Goal: Task Accomplishment & Management: Use online tool/utility

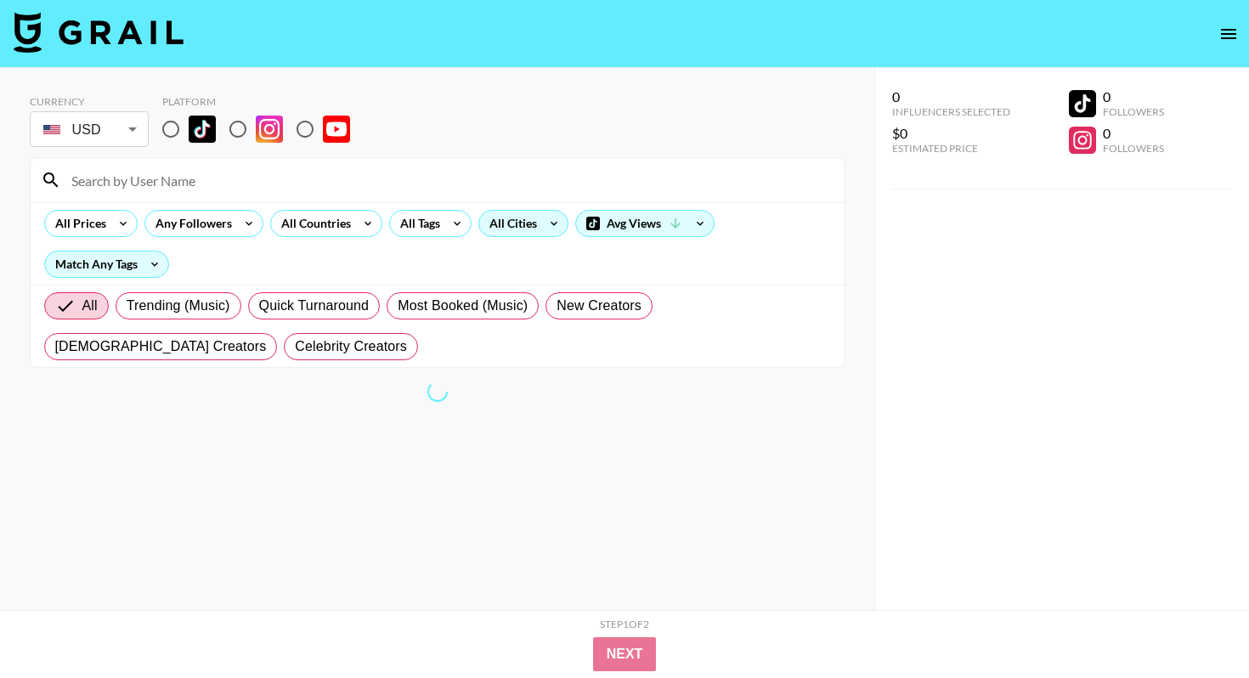
click at [501, 218] on div "All Cities" at bounding box center [509, 223] width 61 height 25
click at [246, 127] on div at bounding box center [624, 339] width 1249 height 678
click at [233, 127] on div at bounding box center [624, 339] width 1249 height 678
click at [293, 47] on nav at bounding box center [624, 34] width 1249 height 68
click at [235, 131] on input "radio" at bounding box center [238, 129] width 36 height 36
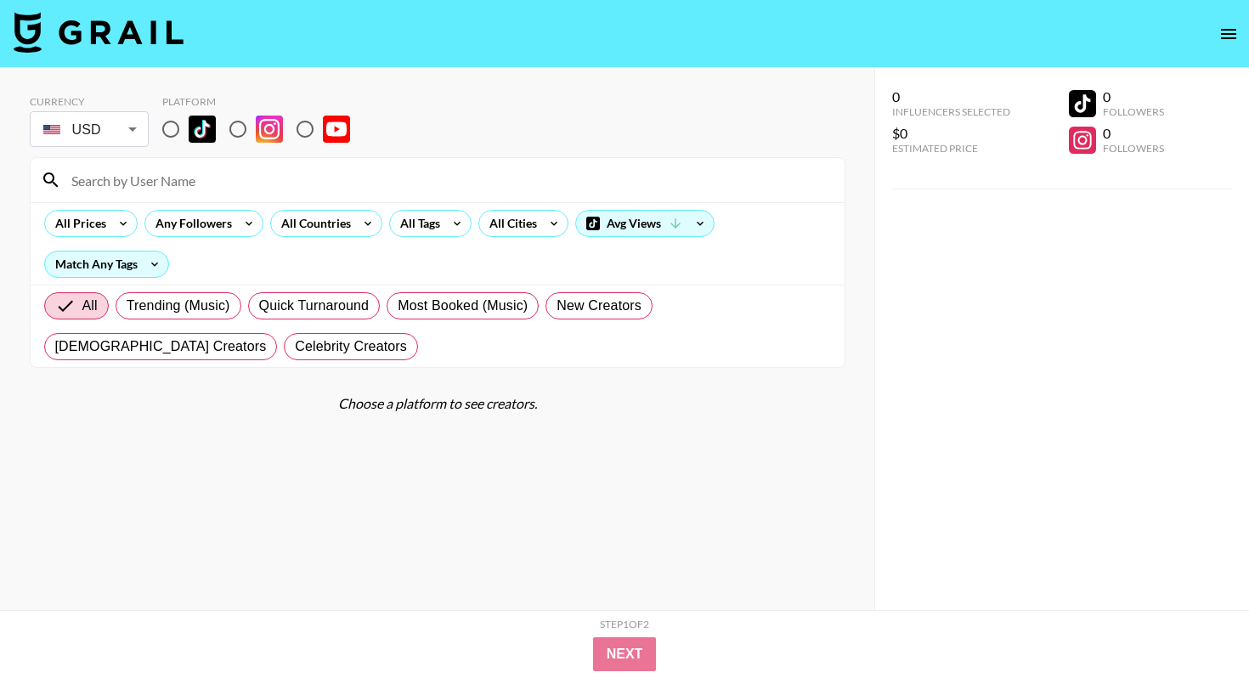
radio input "true"
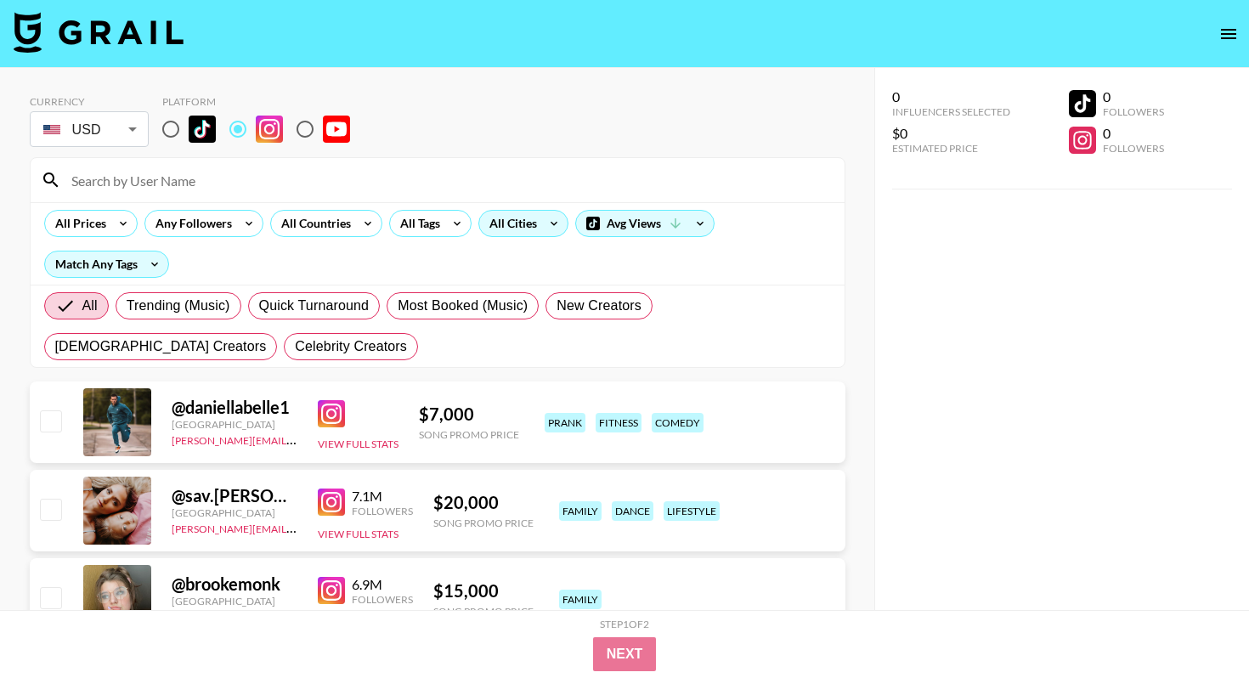
click at [497, 223] on div "All Cities" at bounding box center [509, 223] width 61 height 25
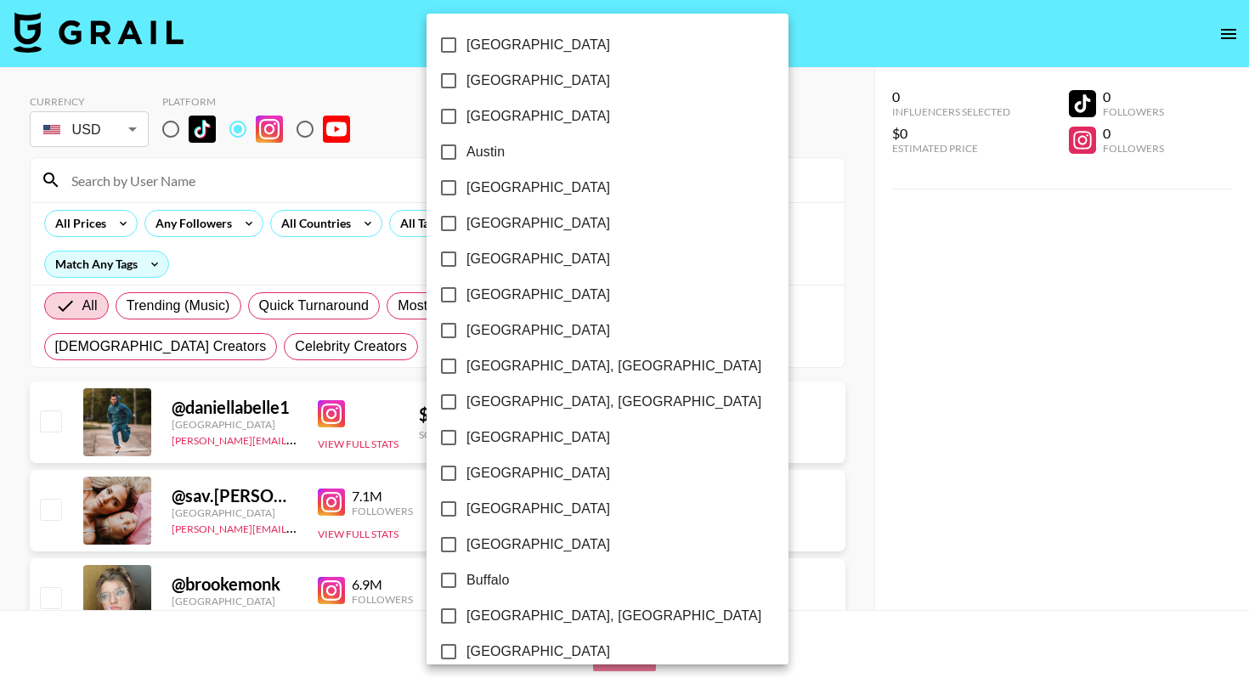
click at [483, 143] on span "Austin" at bounding box center [486, 152] width 38 height 20
click at [467, 143] on input "Austin" at bounding box center [449, 152] width 36 height 36
checkbox input "true"
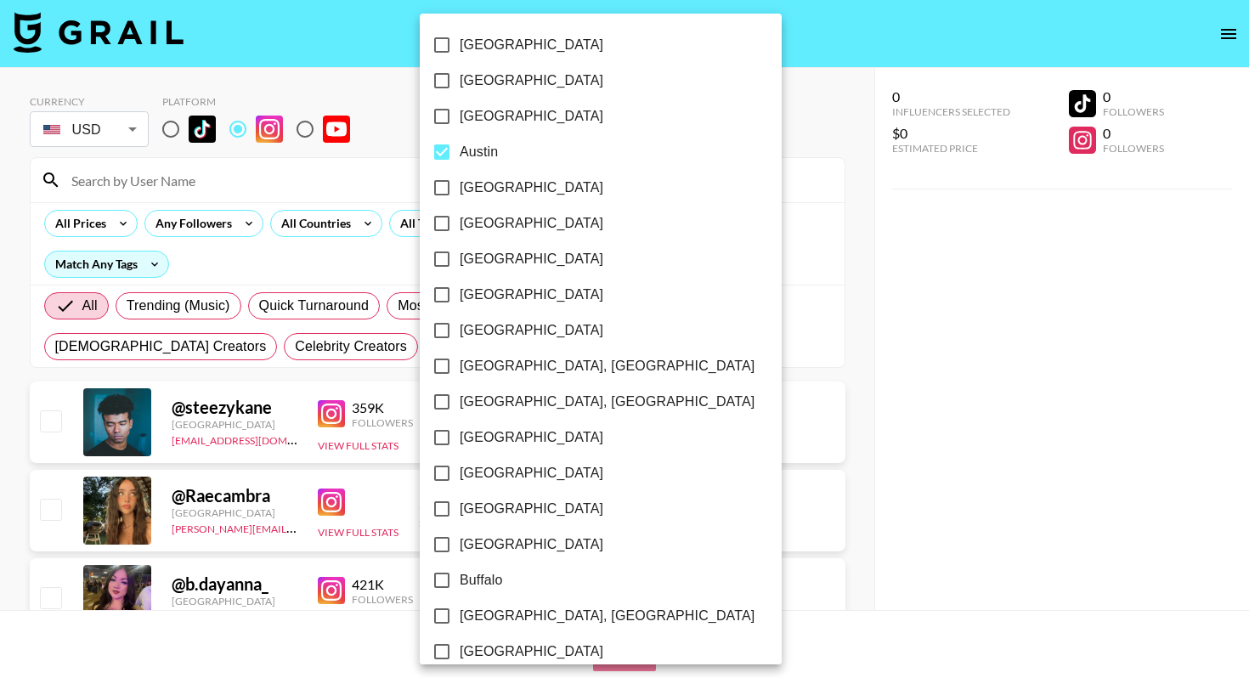
click at [396, 125] on div at bounding box center [624, 339] width 1249 height 678
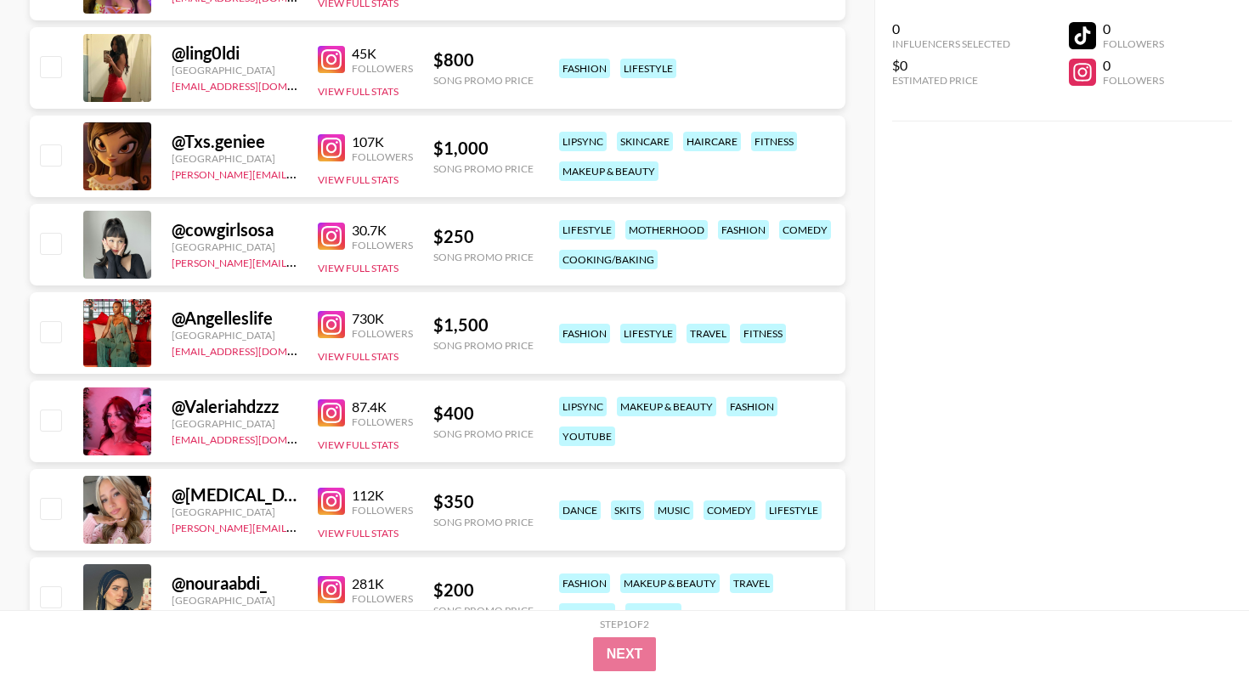
scroll to position [621, 0]
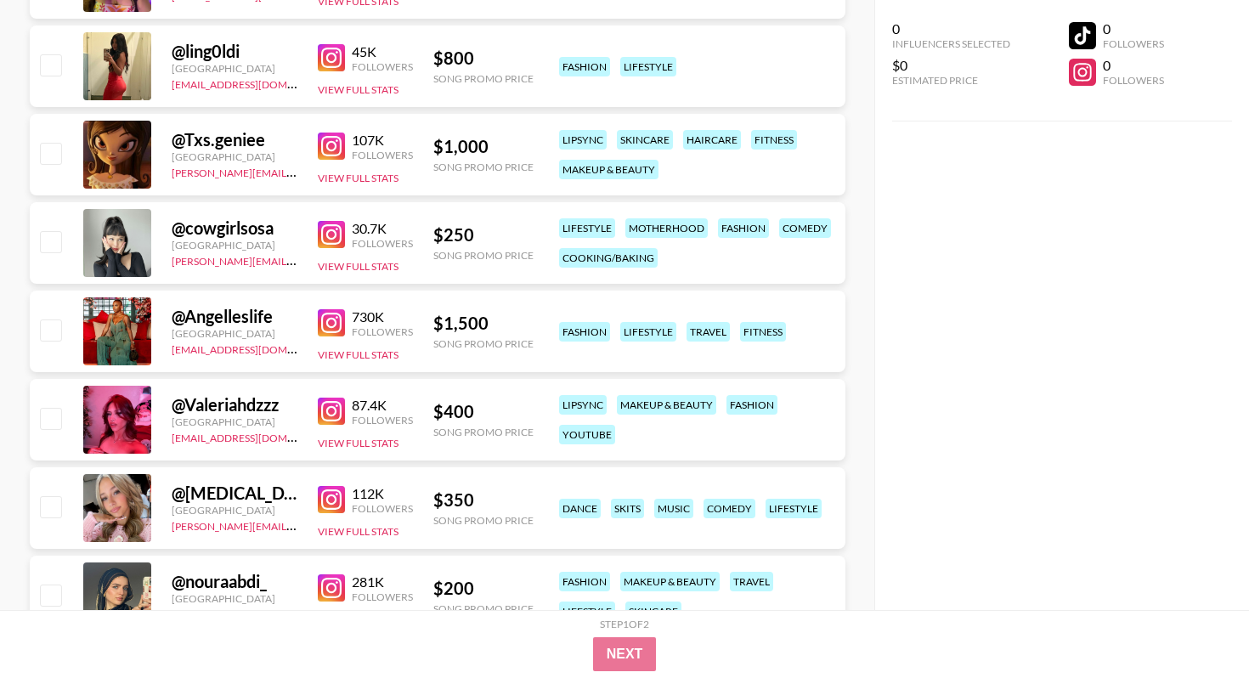
click at [326, 326] on img at bounding box center [331, 322] width 27 height 27
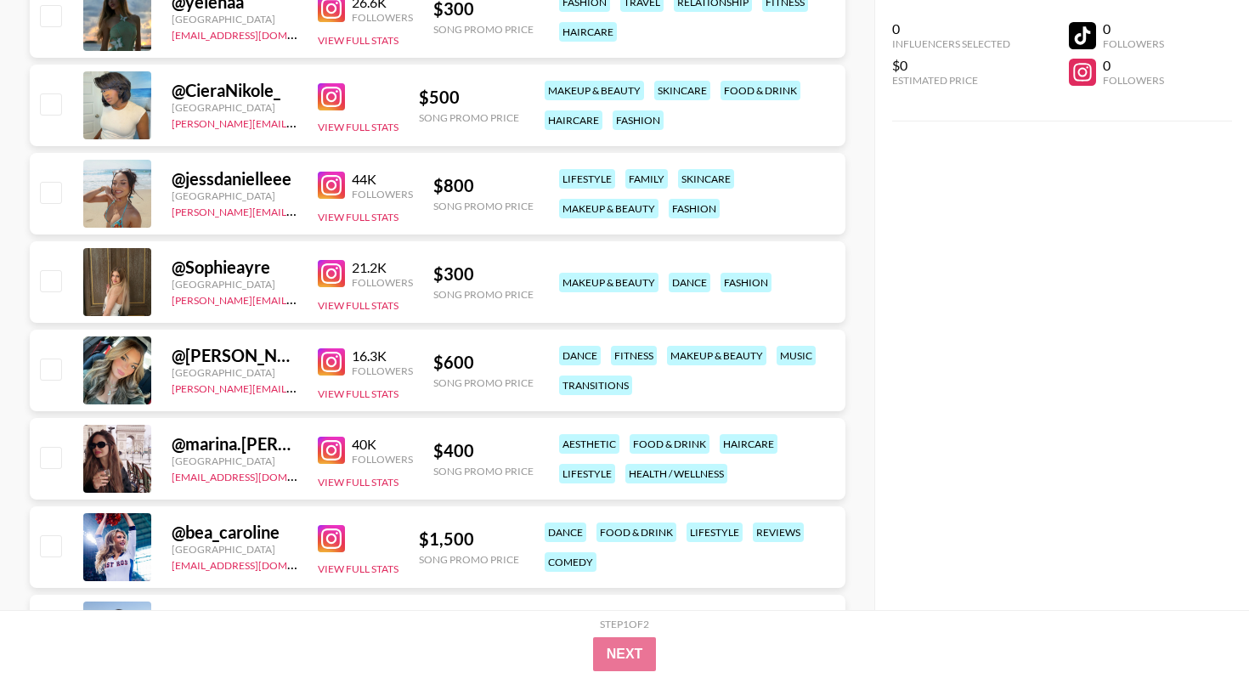
scroll to position [1467, 0]
click at [329, 371] on img at bounding box center [331, 361] width 27 height 27
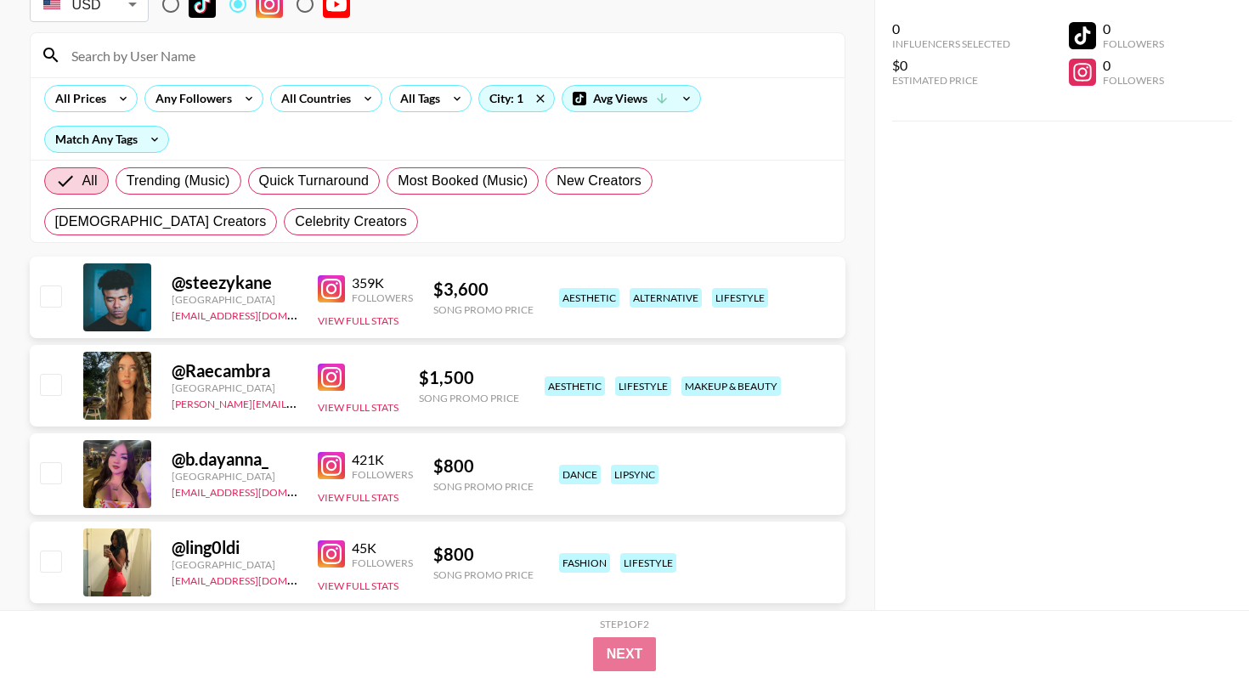
scroll to position [0, 0]
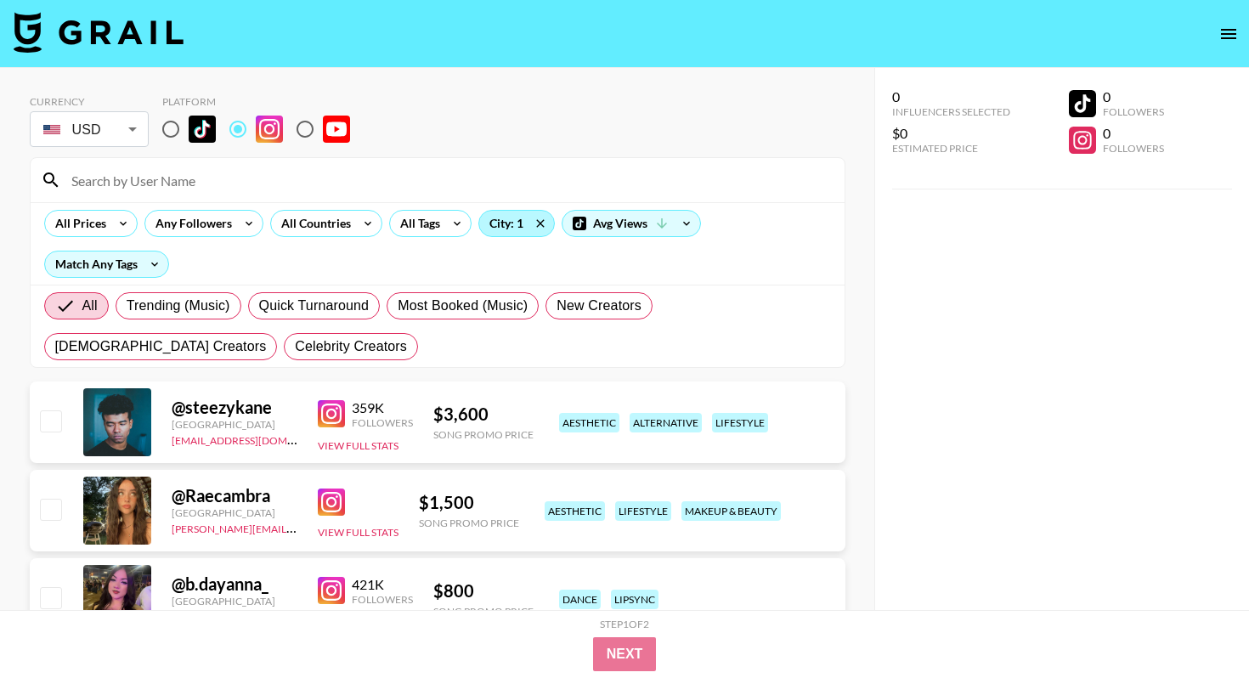
click at [507, 223] on div "City: 1" at bounding box center [516, 223] width 75 height 25
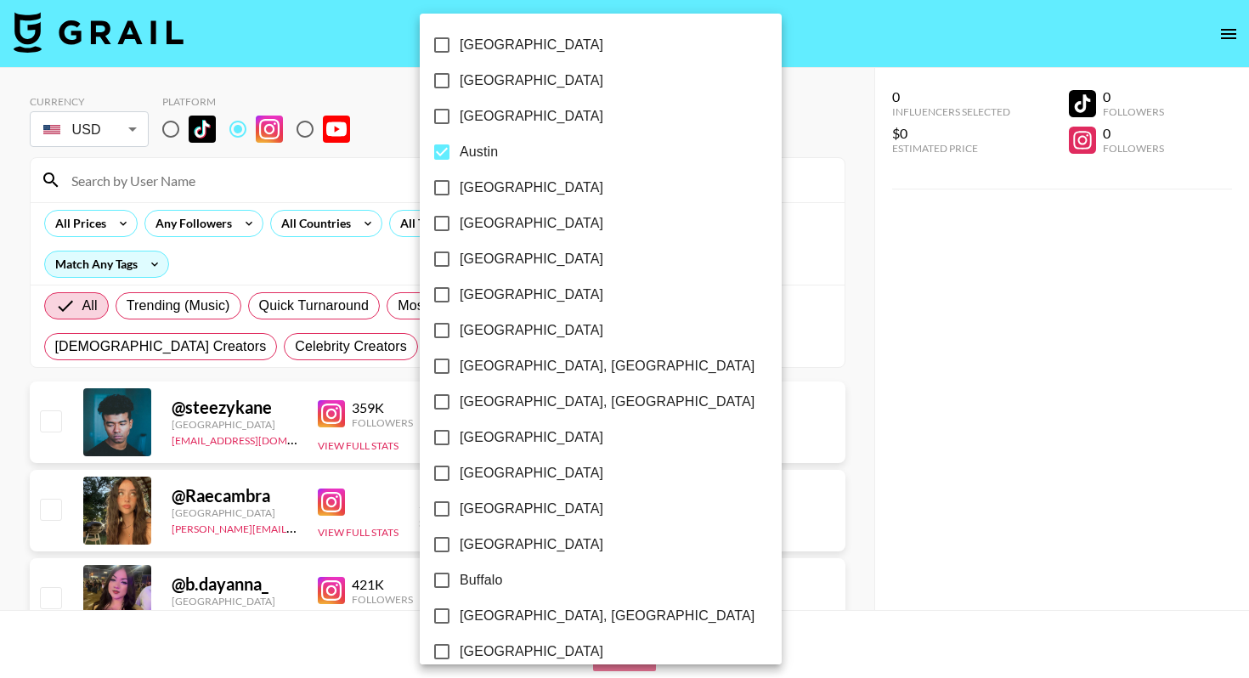
click at [653, 139] on div at bounding box center [624, 339] width 1249 height 678
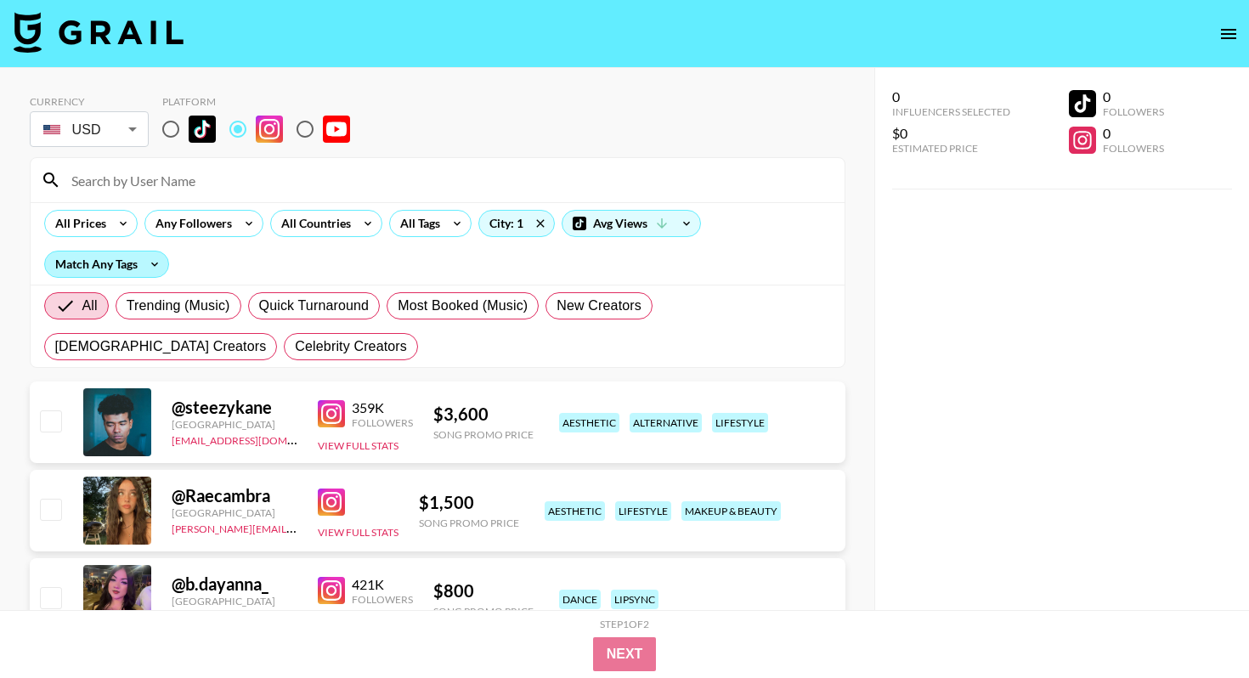
click at [130, 265] on div "Match Any Tags" at bounding box center [106, 264] width 123 height 25
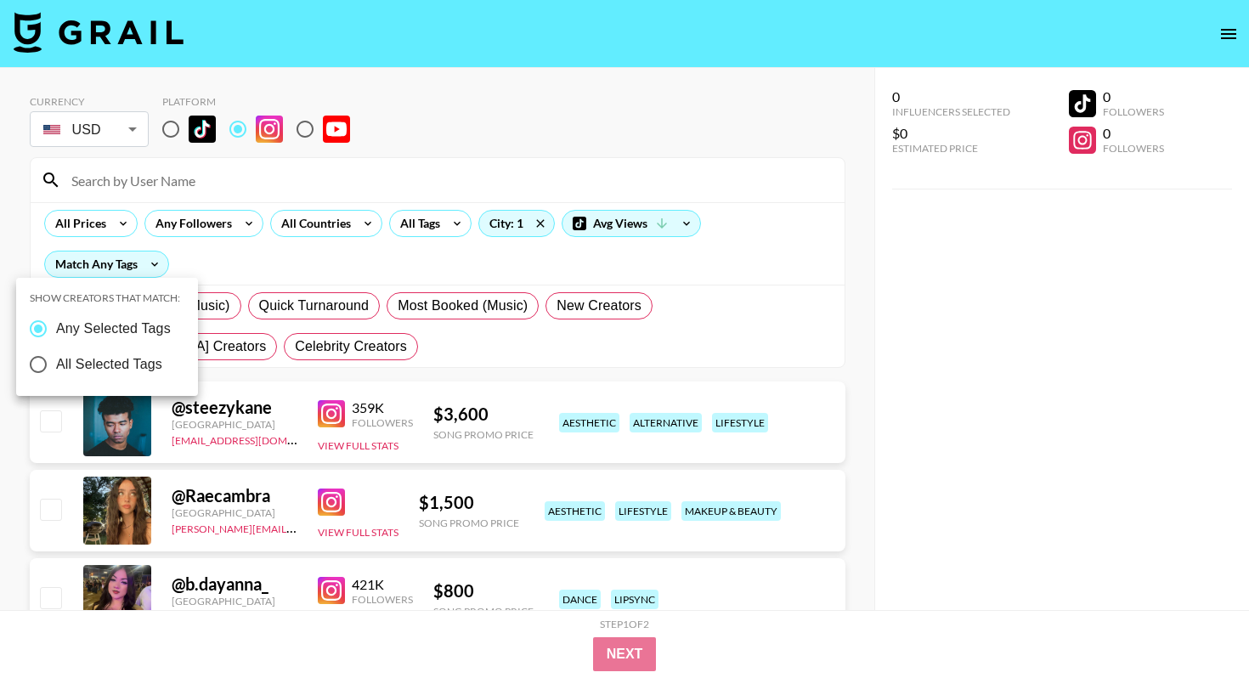
click at [130, 364] on span "All Selected Tags" at bounding box center [109, 364] width 106 height 20
click at [56, 364] on input "All Selected Tags" at bounding box center [38, 365] width 36 height 36
radio input "true"
radio input "false"
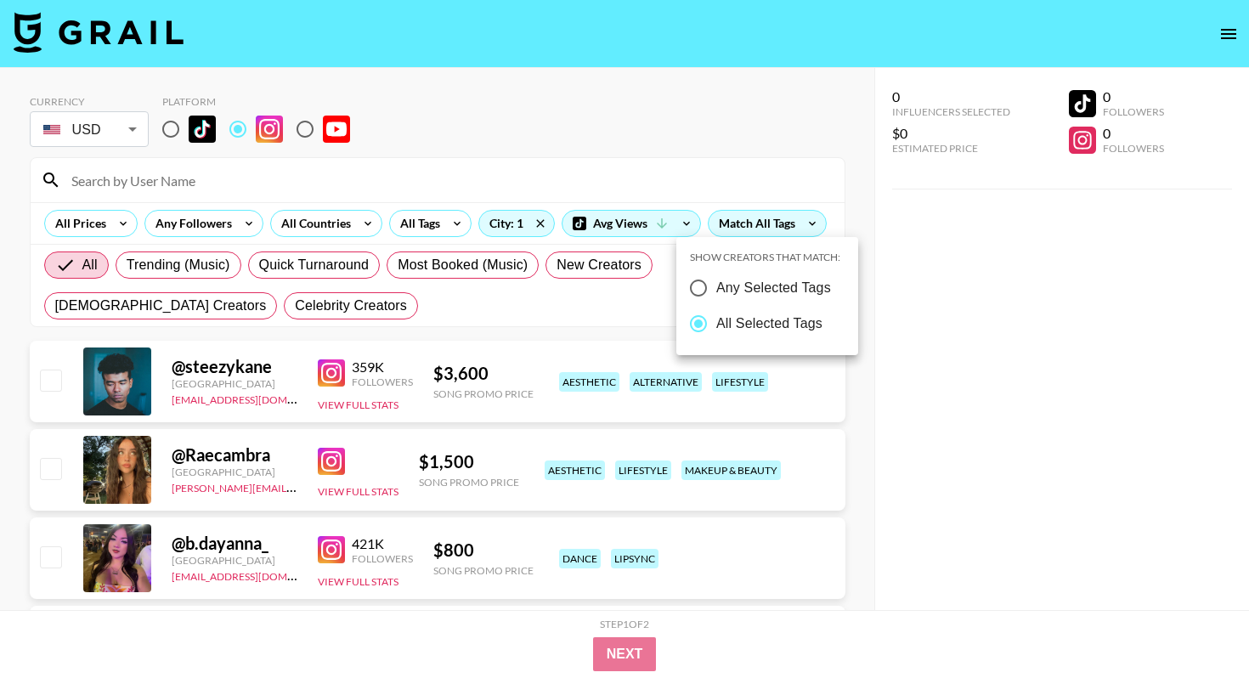
click at [569, 190] on div at bounding box center [624, 339] width 1249 height 678
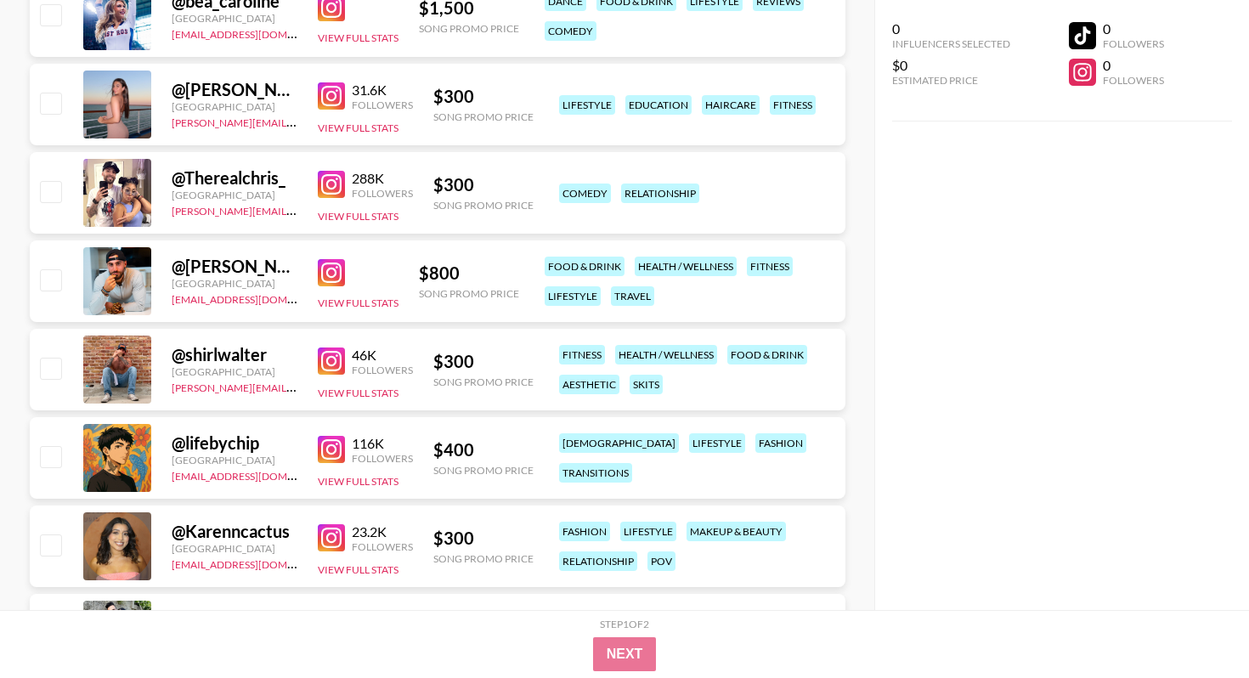
scroll to position [1952, 0]
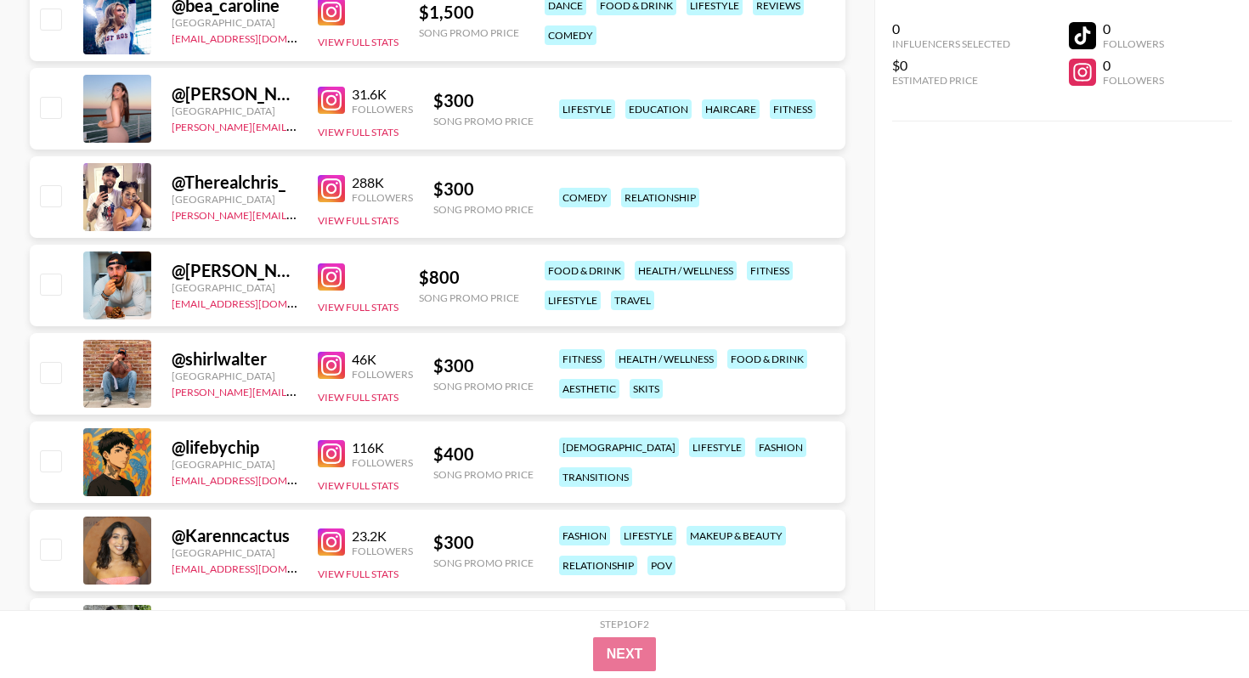
click at [330, 456] on img at bounding box center [331, 453] width 27 height 27
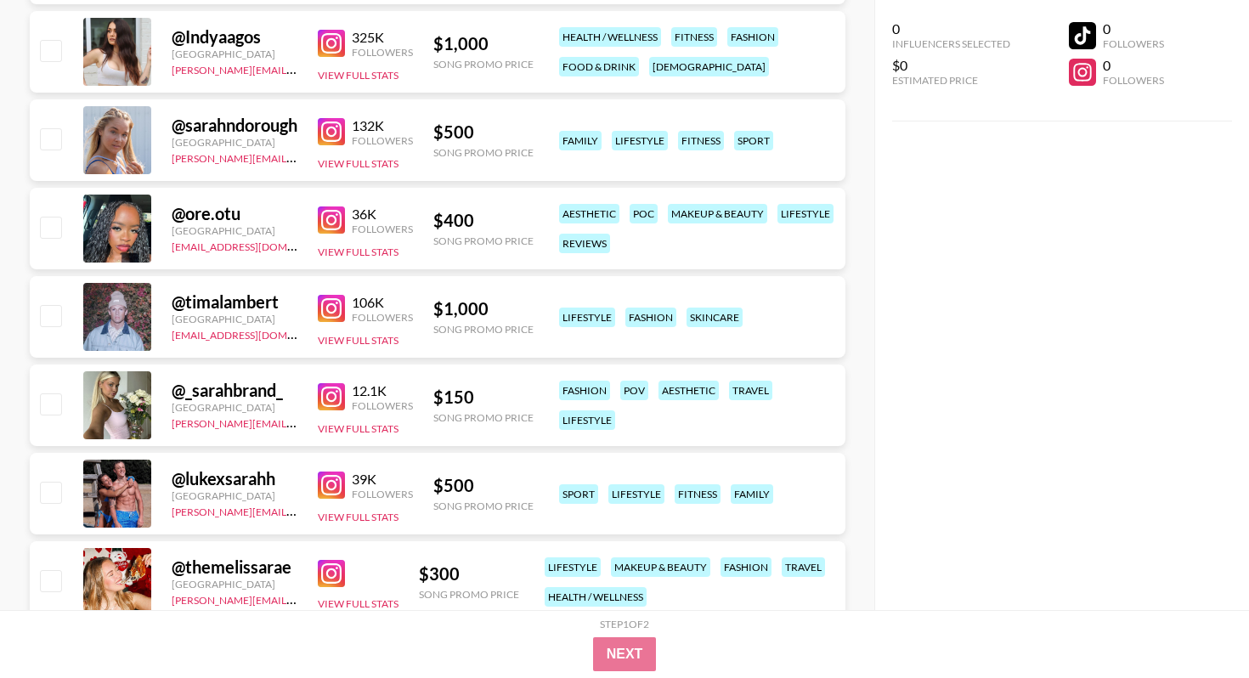
scroll to position [2688, 0]
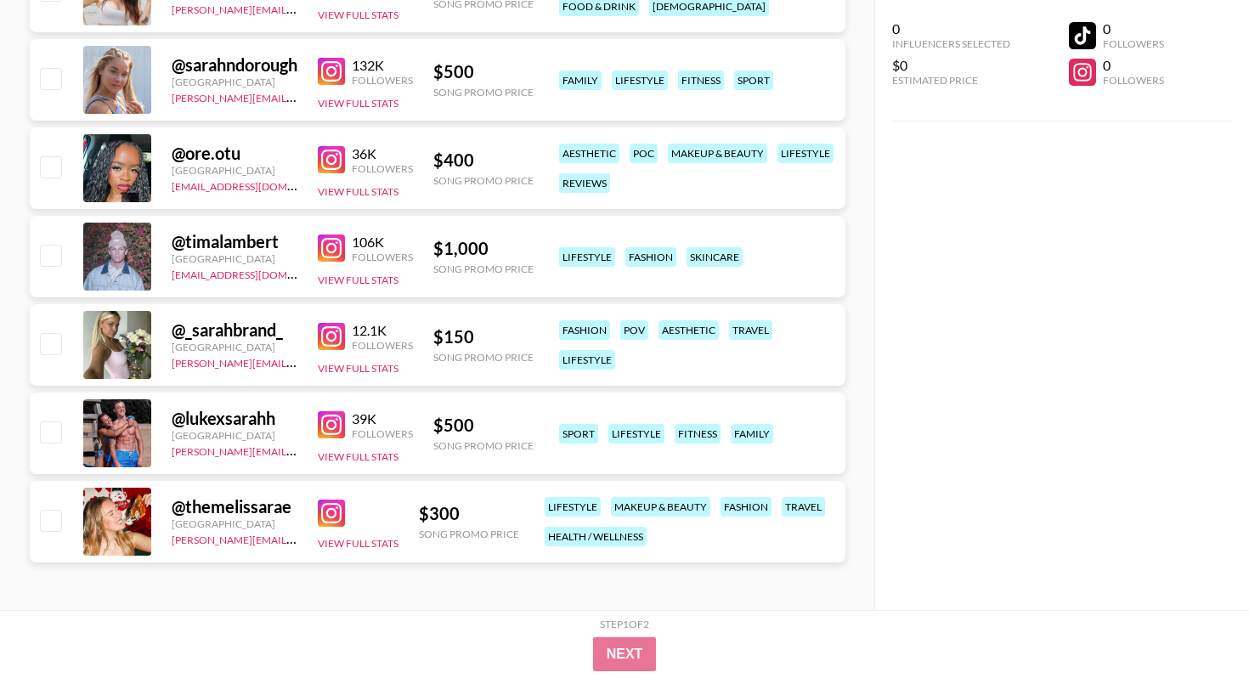
click at [323, 241] on img at bounding box center [331, 248] width 27 height 27
click at [323, 336] on img at bounding box center [331, 336] width 27 height 27
click at [327, 518] on img at bounding box center [331, 513] width 27 height 27
